Goal: Task Accomplishment & Management: Manage account settings

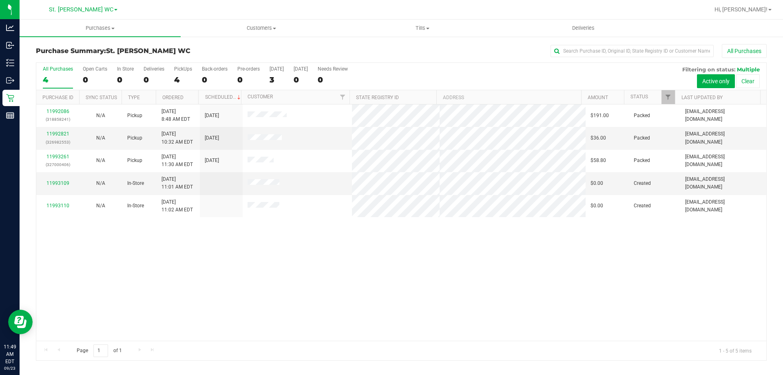
click at [330, 324] on div "11992086 (318858241) N/A Pickup [DATE] 8:48 AM EDT 9/23/2025 $191.00 Packed [EM…" at bounding box center [401, 222] width 730 height 236
click at [57, 185] on link "11993109" at bounding box center [57, 183] width 23 height 6
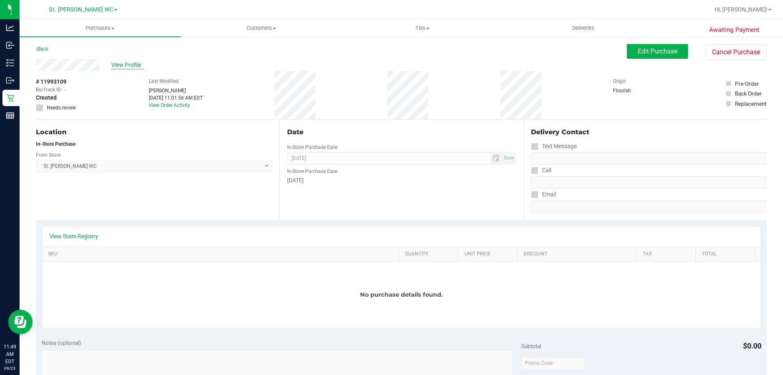
click at [115, 64] on span "View Profile" at bounding box center [127, 65] width 33 height 9
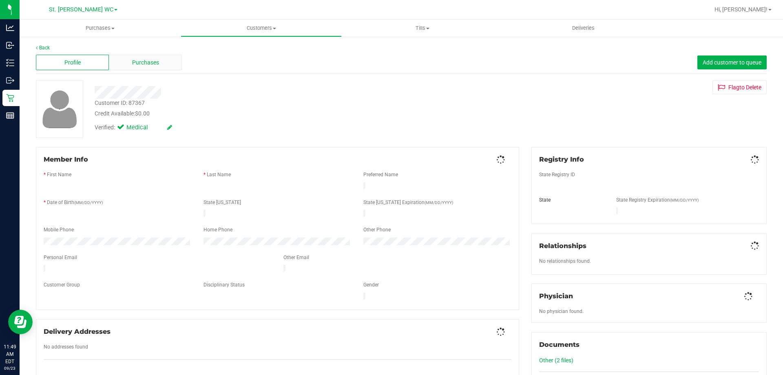
click at [132, 57] on div "Purchases" at bounding box center [145, 62] width 73 height 15
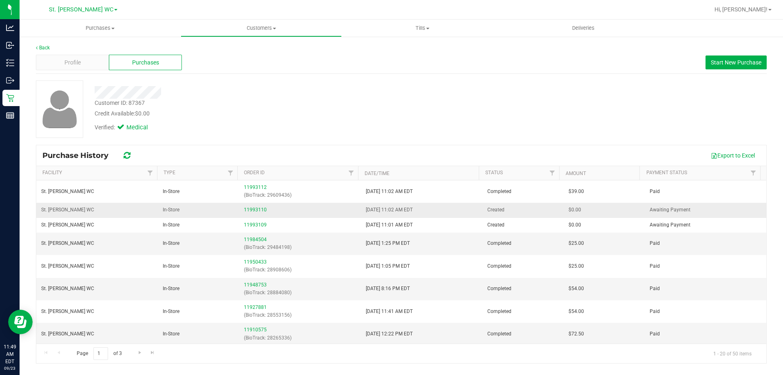
click at [246, 212] on div "11993110" at bounding box center [300, 210] width 112 height 8
click at [247, 209] on link "11993110" at bounding box center [255, 210] width 23 height 6
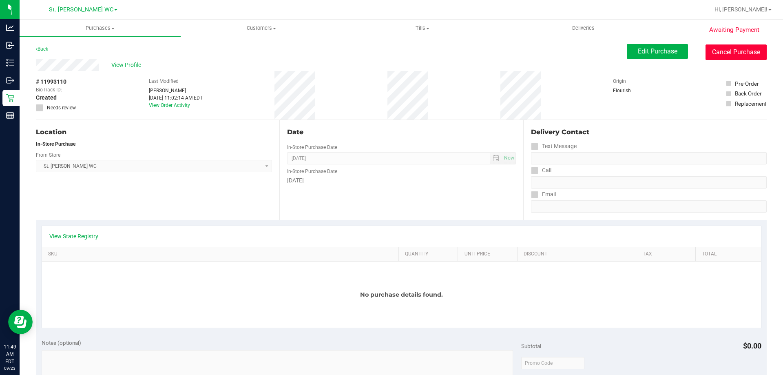
click at [724, 57] on button "Cancel Purchase" at bounding box center [735, 51] width 61 height 15
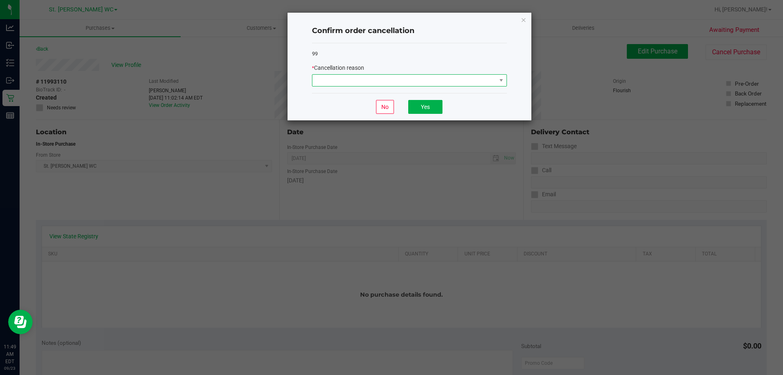
click at [349, 80] on span at bounding box center [404, 80] width 184 height 11
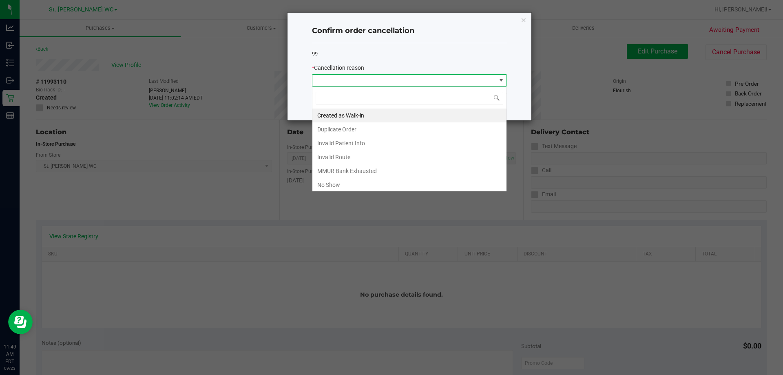
scroll to position [12, 195]
click at [351, 128] on li "Duplicate Order" at bounding box center [409, 129] width 194 height 14
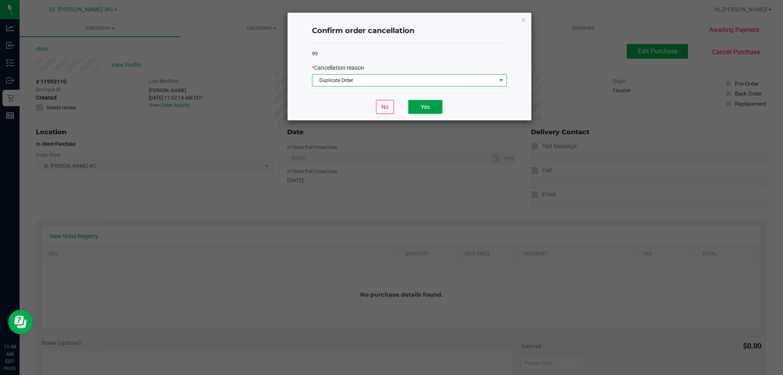
click at [413, 112] on button "Yes" at bounding box center [425, 107] width 34 height 14
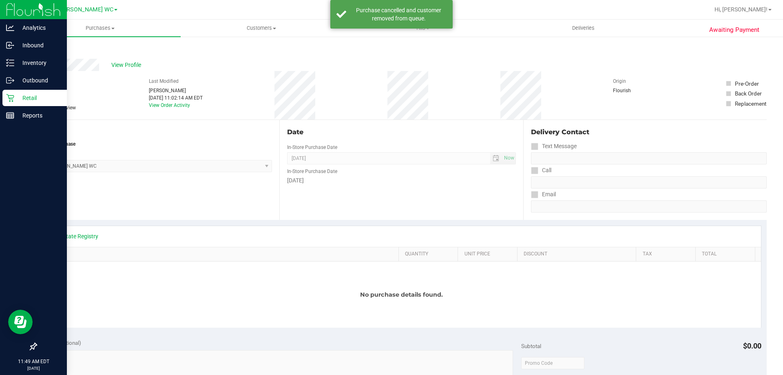
click at [13, 94] on icon at bounding box center [10, 98] width 8 height 8
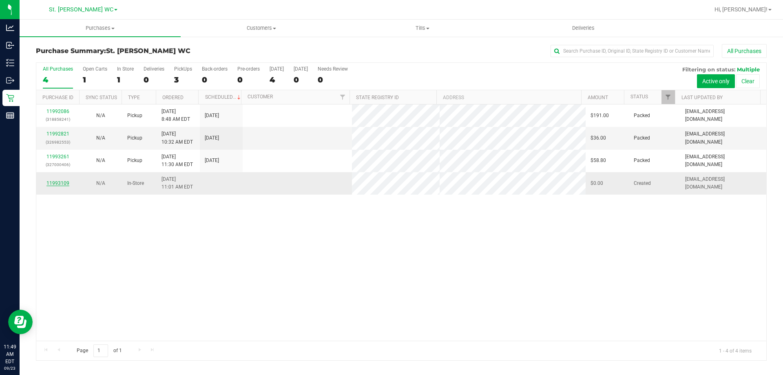
click at [60, 183] on link "11993109" at bounding box center [57, 183] width 23 height 6
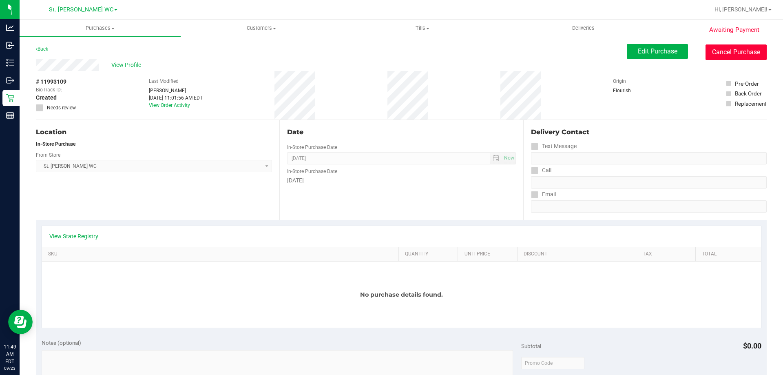
click at [708, 56] on button "Cancel Purchase" at bounding box center [735, 51] width 61 height 15
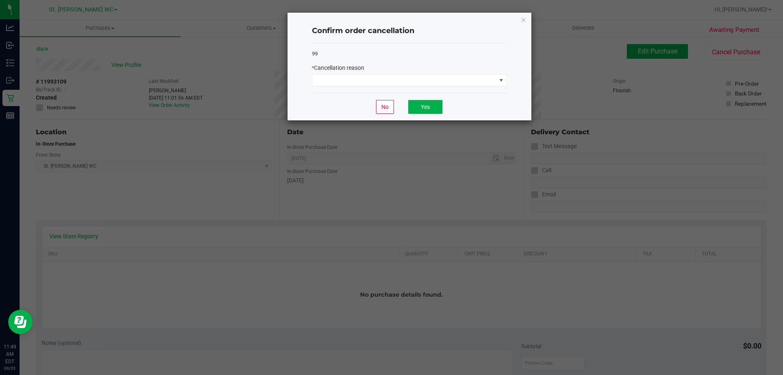
click at [349, 88] on div "99 * Cancellation reason" at bounding box center [409, 68] width 195 height 50
click at [349, 79] on span at bounding box center [404, 80] width 184 height 11
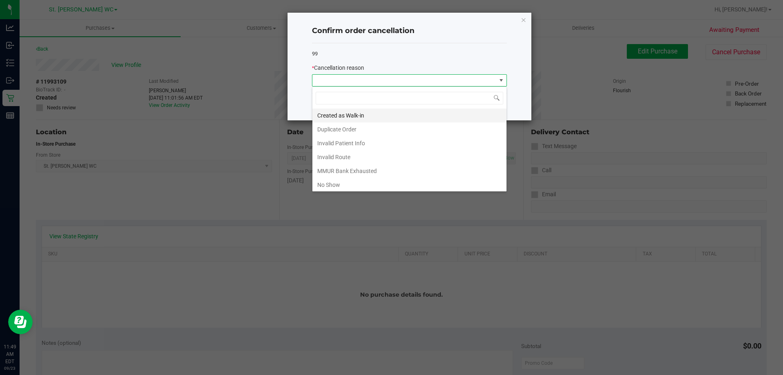
scroll to position [12, 195]
click at [344, 134] on li "Duplicate Order" at bounding box center [409, 129] width 194 height 14
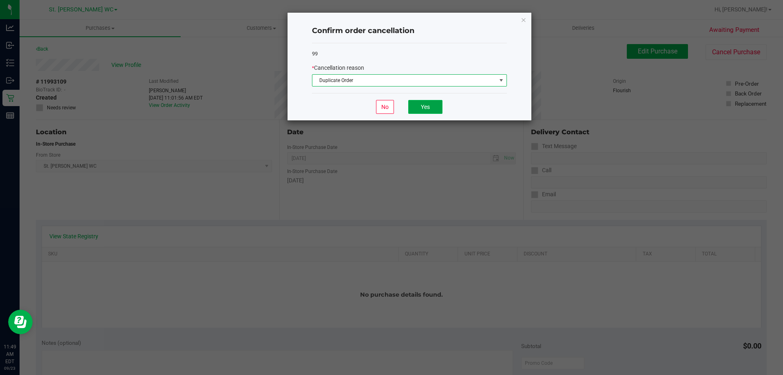
click at [416, 105] on button "Yes" at bounding box center [425, 107] width 34 height 14
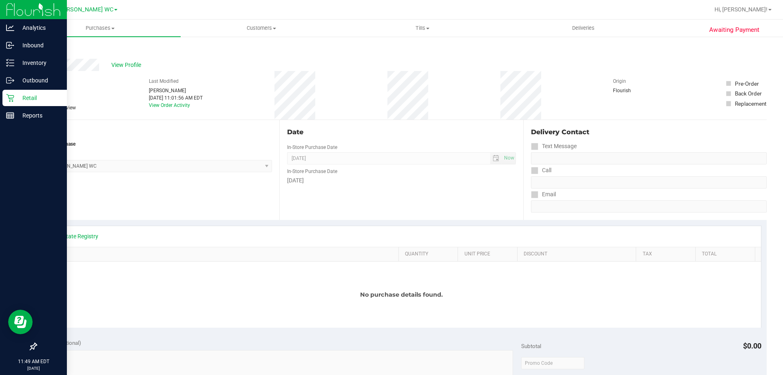
click at [6, 102] on div "Retail" at bounding box center [34, 98] width 64 height 16
